Goal: Task Accomplishment & Management: Manage account settings

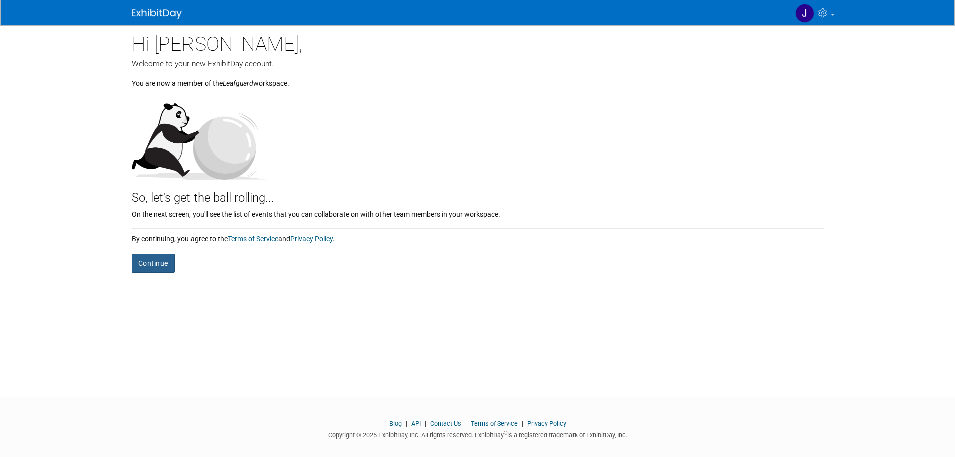
click at [152, 261] on button "Continue" at bounding box center [153, 263] width 43 height 19
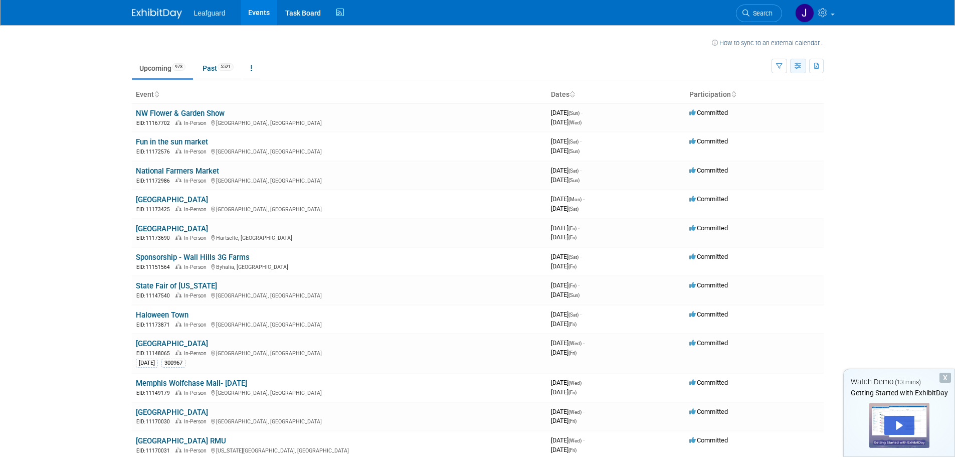
click at [796, 72] on button "button" at bounding box center [798, 66] width 16 height 15
click at [777, 68] on icon "button" at bounding box center [779, 66] width 7 height 7
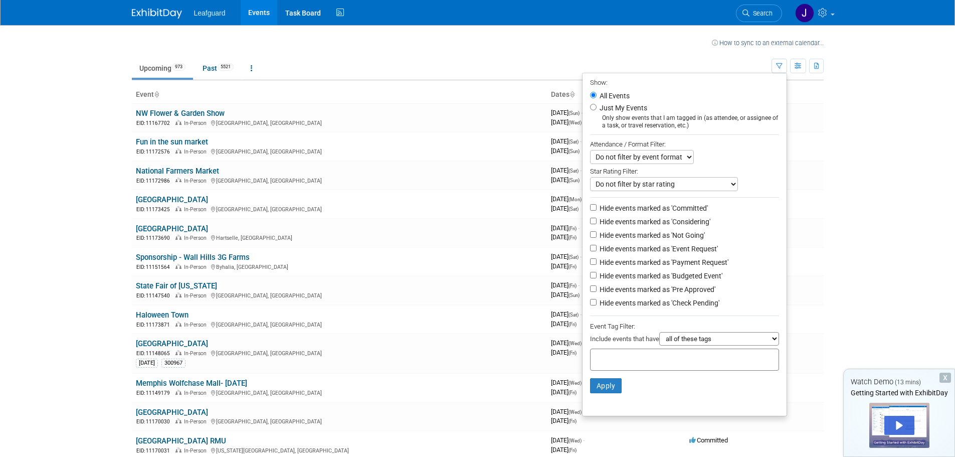
click at [592, 113] on li "Just My Events Only show events that I am tagged in (as attendee, or assignee o…" at bounding box center [685, 116] width 204 height 28
click at [598, 109] on label "Just My Events" at bounding box center [623, 108] width 50 height 10
click at [592, 109] on input "Just My Events" at bounding box center [593, 107] width 7 height 7
radio input "true"
click at [598, 390] on button "Apply" at bounding box center [606, 385] width 32 height 15
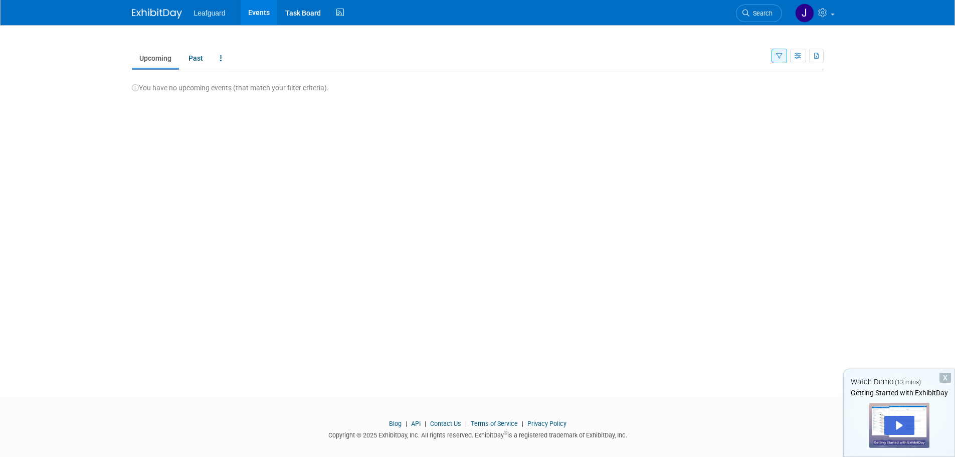
click at [781, 57] on icon "button" at bounding box center [779, 56] width 7 height 7
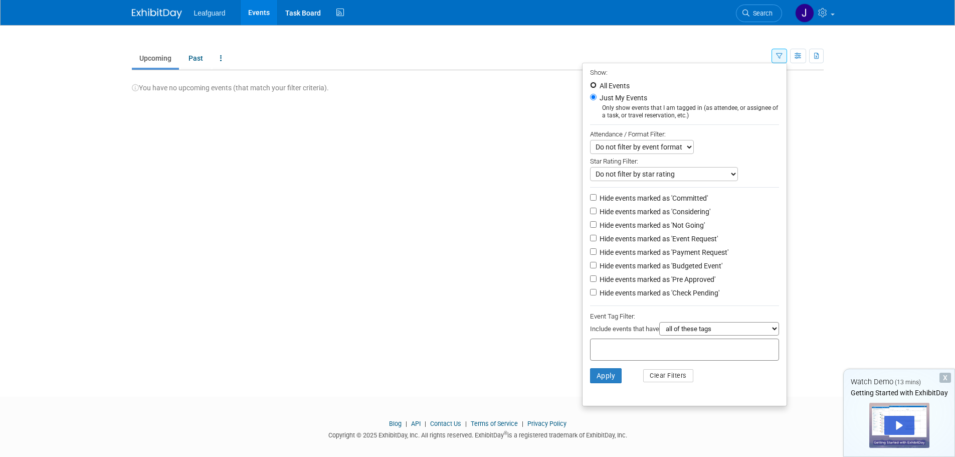
click at [590, 87] on input "All Events" at bounding box center [593, 85] width 7 height 7
radio input "true"
click at [712, 336] on select "all of these tags any one of these tags only and exactly these specific tags" at bounding box center [720, 329] width 120 height 14
click at [592, 377] on button "Apply" at bounding box center [606, 375] width 32 height 15
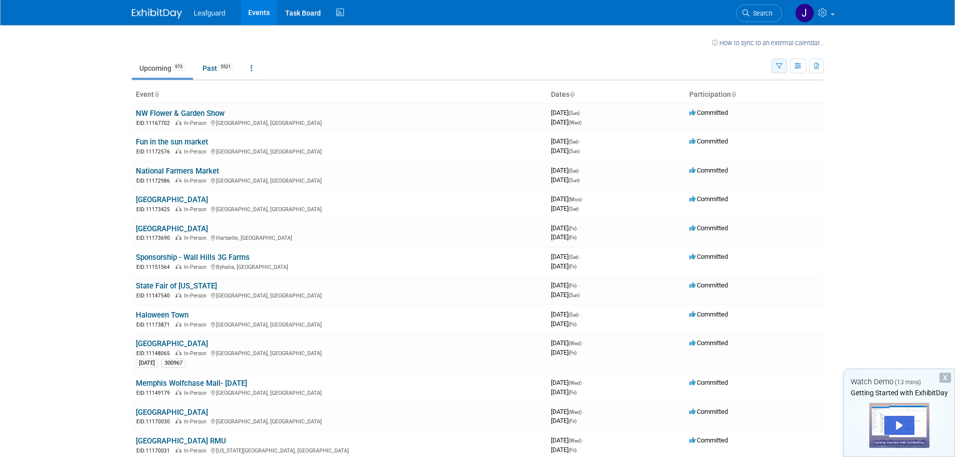
click at [776, 66] on icon "button" at bounding box center [779, 66] width 7 height 7
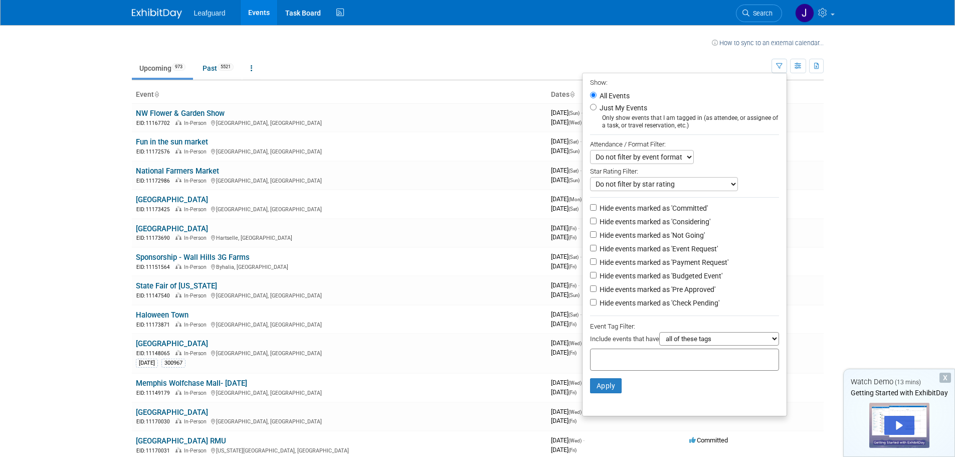
click at [677, 364] on div at bounding box center [684, 360] width 189 height 22
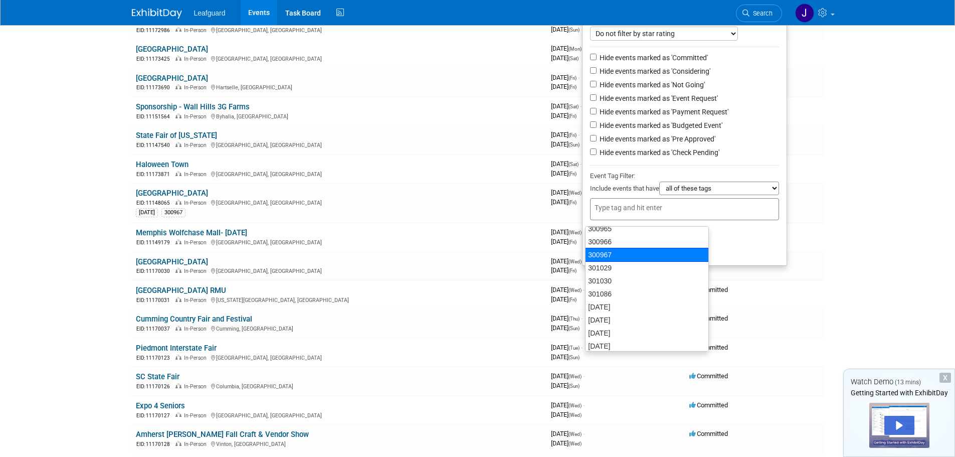
scroll to position [141, 0]
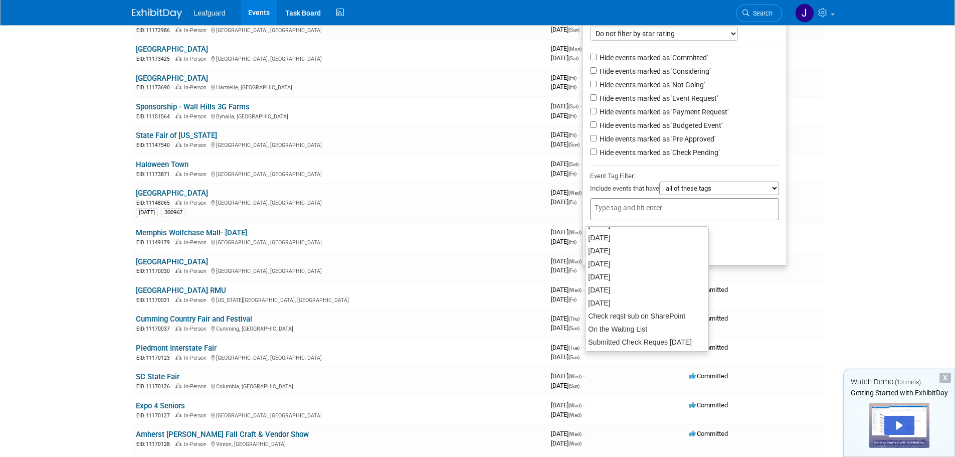
click at [855, 148] on body "Leafguard Events Task Board Activity Feed My Account My Profile & Preferences S…" at bounding box center [477, 78] width 955 height 457
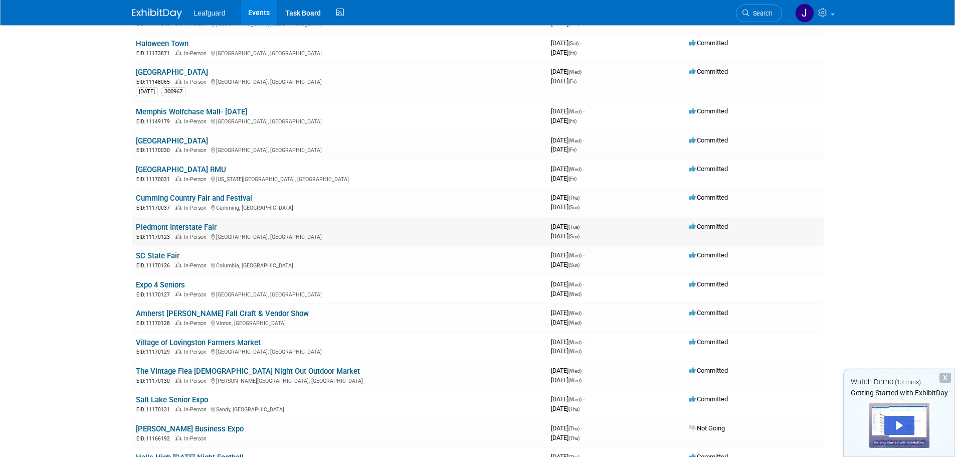
scroll to position [301, 0]
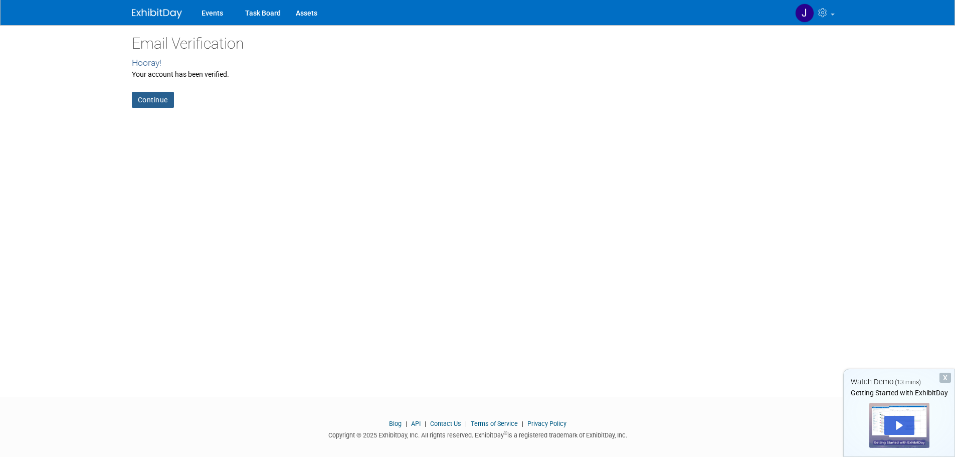
click at [150, 97] on link "Continue" at bounding box center [153, 100] width 42 height 16
